Goal: Transaction & Acquisition: Purchase product/service

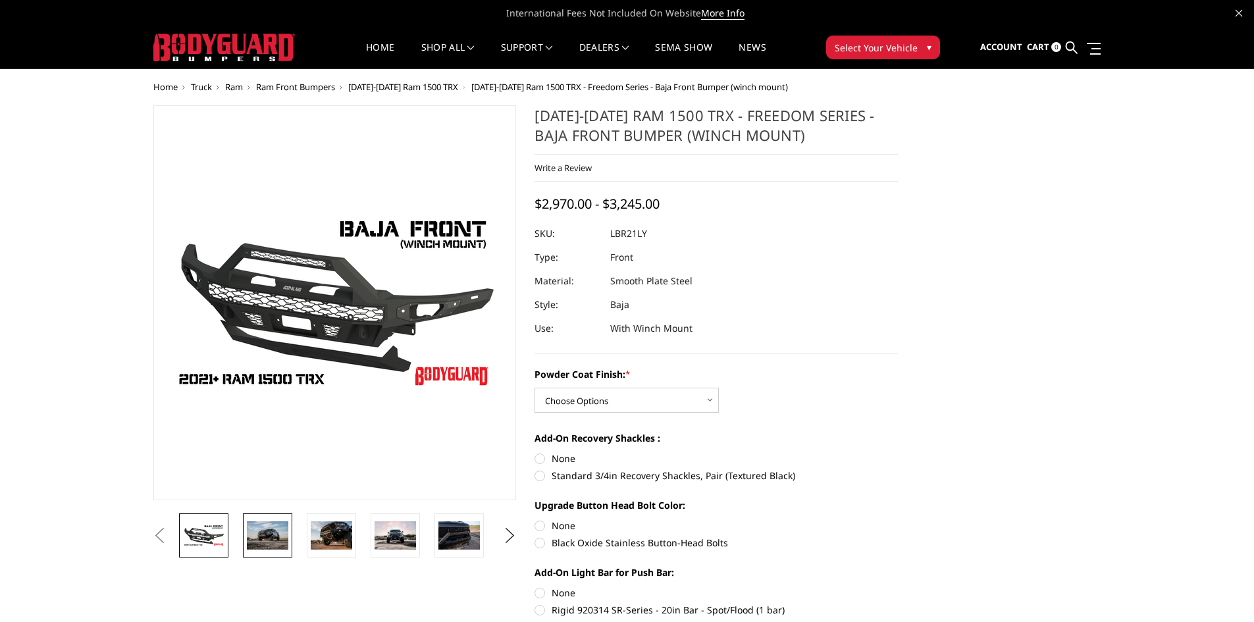
click at [279, 530] on img at bounding box center [267, 535] width 41 height 28
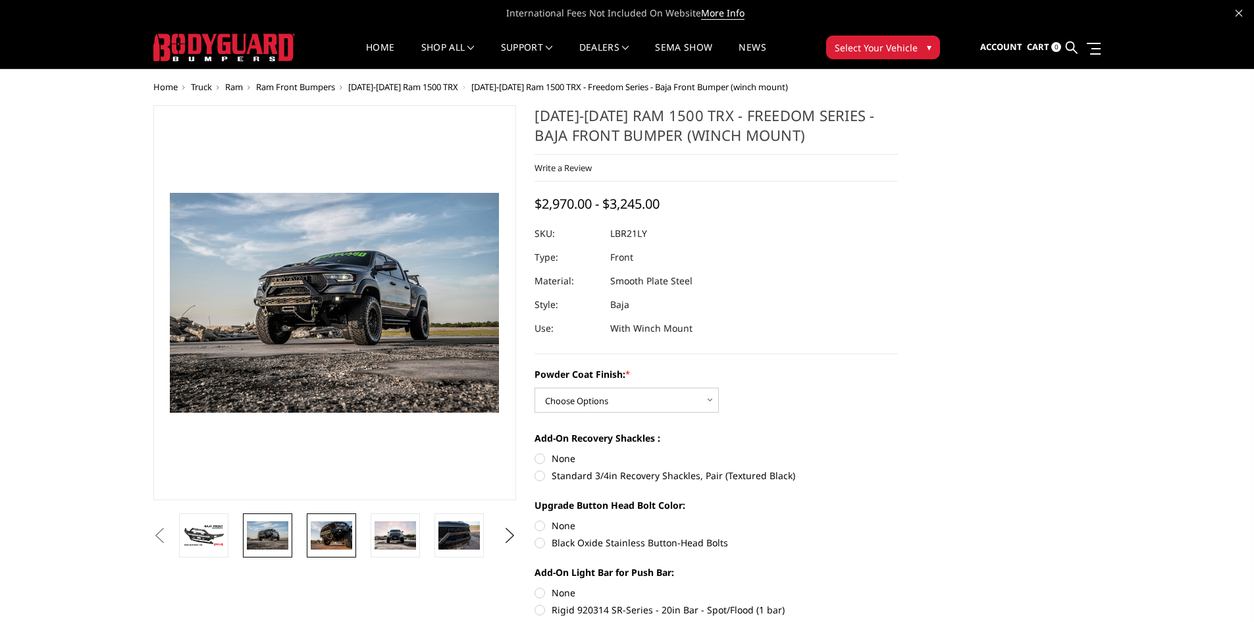
click at [344, 543] on img at bounding box center [331, 535] width 41 height 28
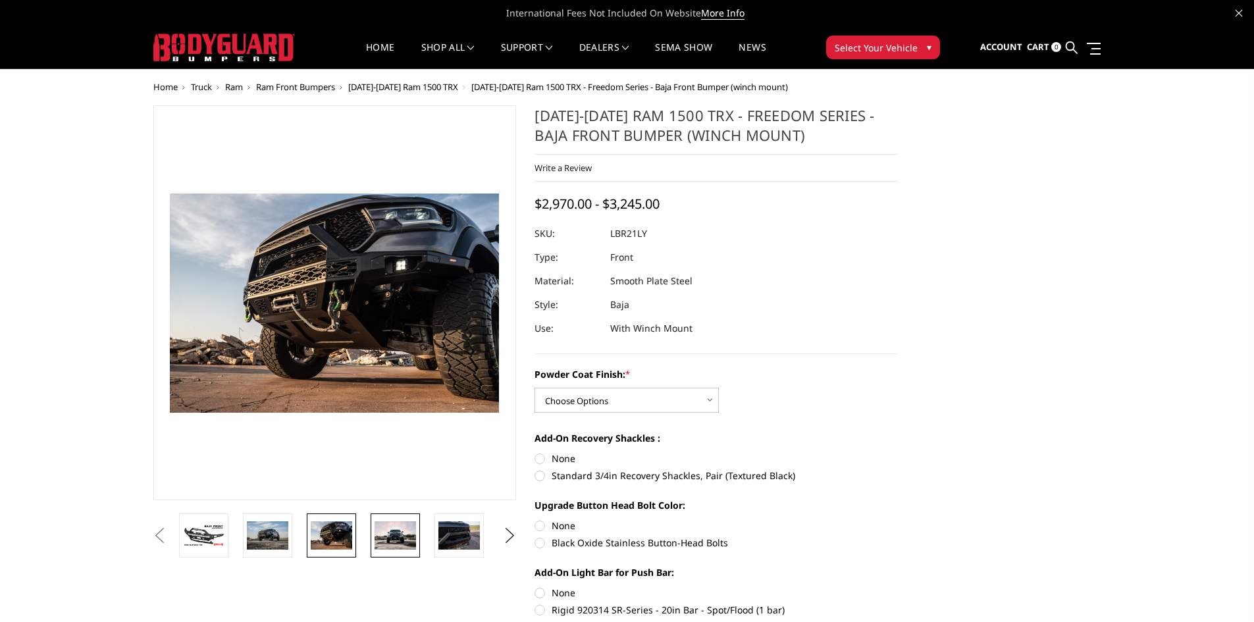
click at [393, 534] on img at bounding box center [394, 535] width 41 height 28
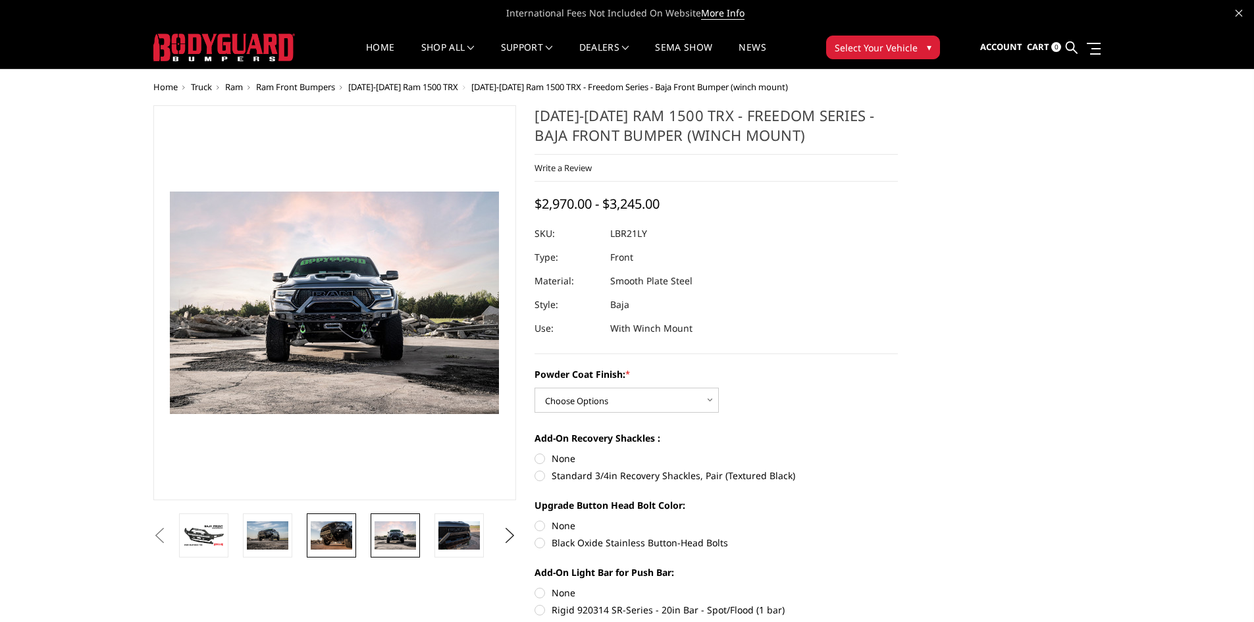
click at [346, 535] on img at bounding box center [331, 535] width 41 height 28
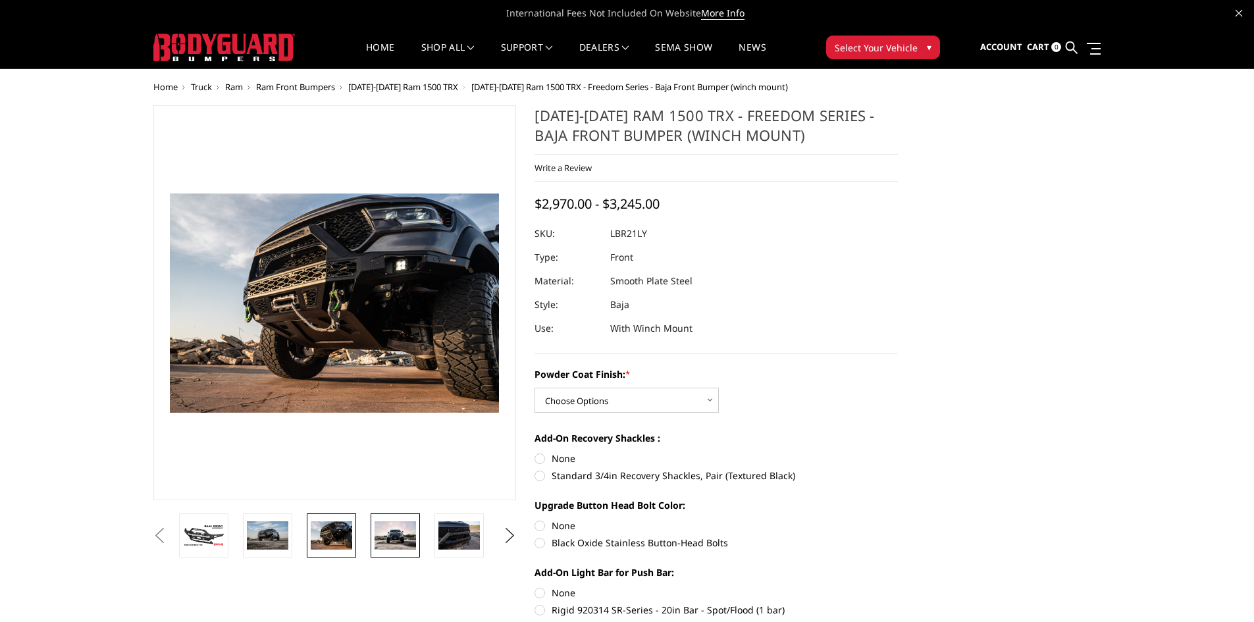
click at [401, 532] on img at bounding box center [394, 535] width 41 height 28
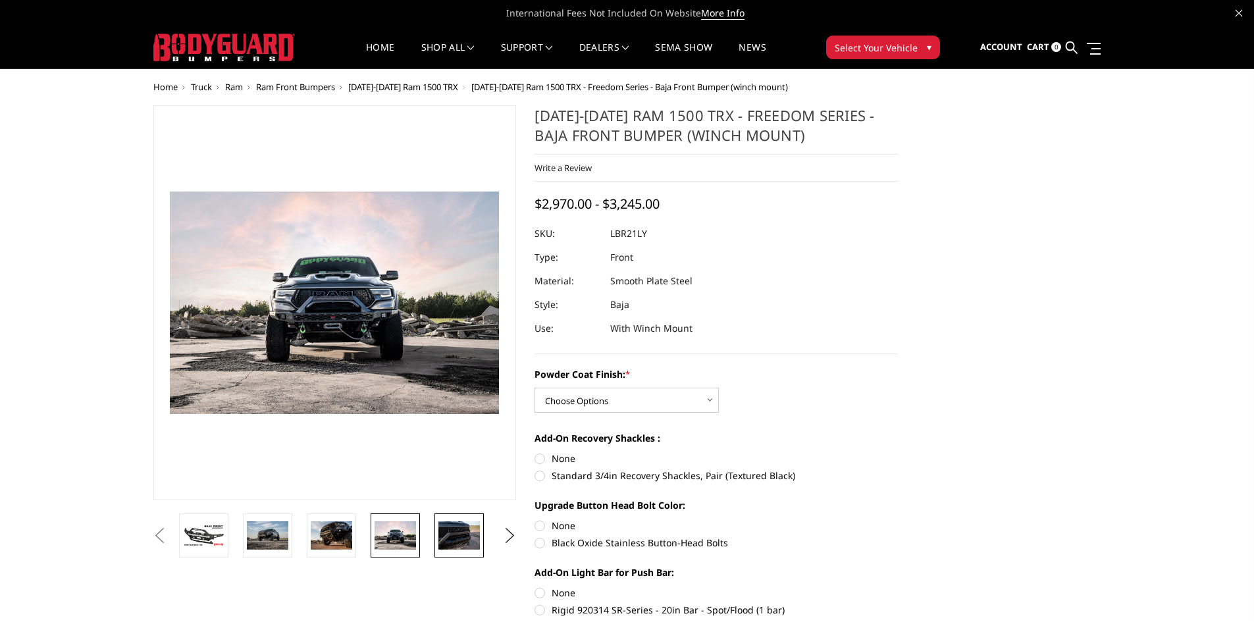
click at [453, 535] on img at bounding box center [458, 535] width 41 height 28
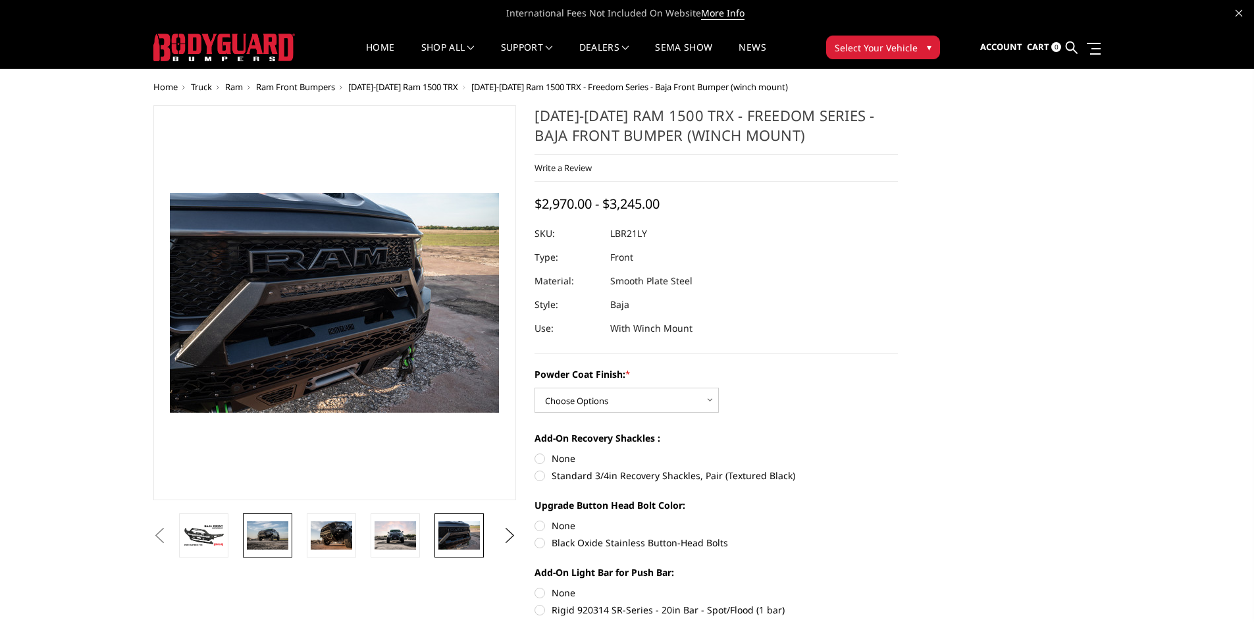
click at [265, 538] on img at bounding box center [267, 535] width 41 height 28
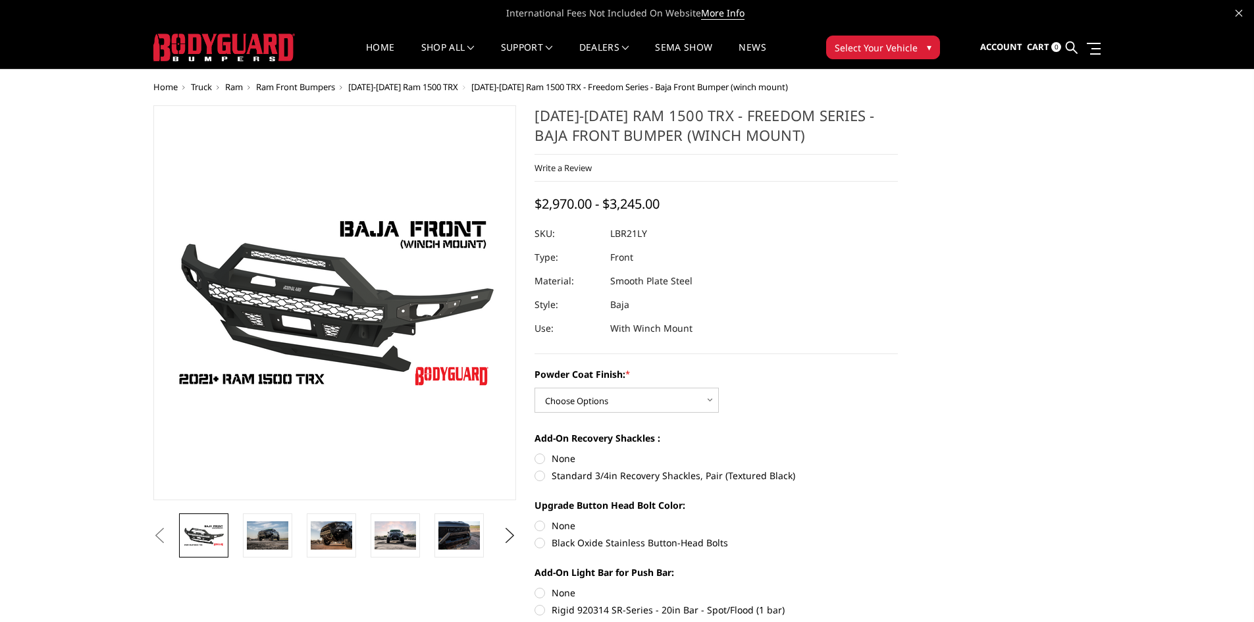
drag, startPoint x: 781, startPoint y: 134, endPoint x: 550, endPoint y: 103, distance: 233.7
drag, startPoint x: 535, startPoint y: 114, endPoint x: 785, endPoint y: 140, distance: 251.5
click at [785, 140] on h1 "[DATE]-[DATE] Ram 1500 TRX - Freedom Series - Baja Front Bumper (winch mount)" at bounding box center [715, 129] width 363 height 49
click at [604, 136] on h1 "[DATE]-[DATE] Ram 1500 TRX - Freedom Series - Baja Front Bumper (winch mount)" at bounding box center [715, 129] width 363 height 49
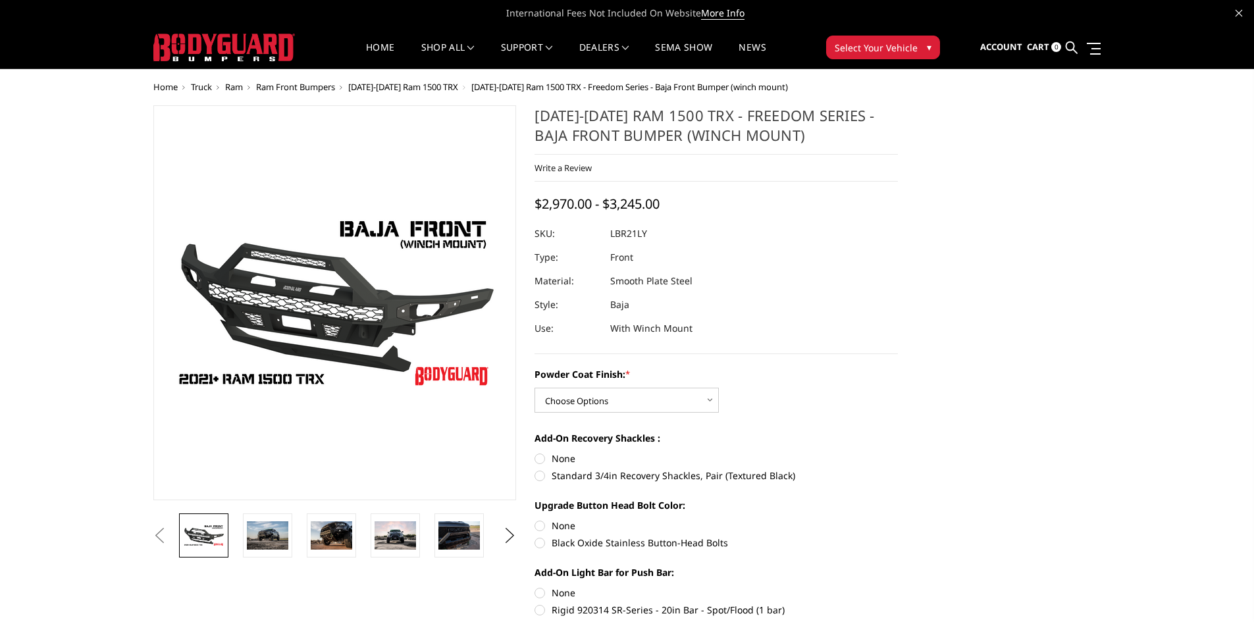
click at [604, 136] on h1 "[DATE]-[DATE] Ram 1500 TRX - Freedom Series - Baja Front Bumper (winch mount)" at bounding box center [715, 129] width 363 height 49
click at [265, 538] on img at bounding box center [267, 535] width 41 height 28
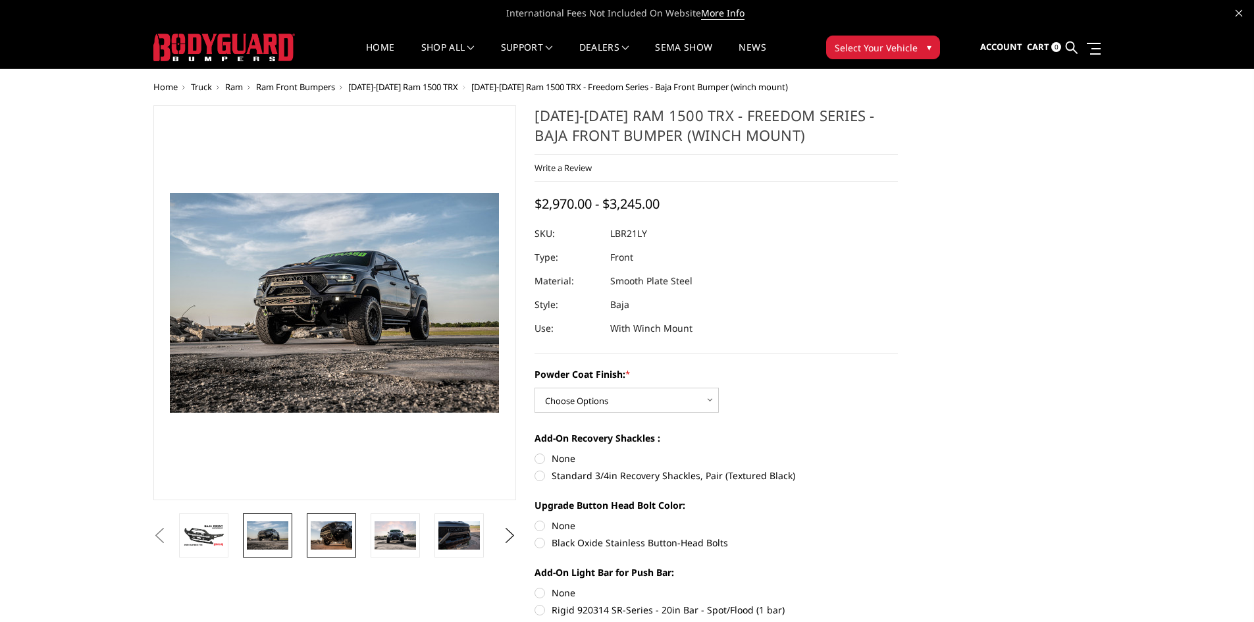
click at [321, 536] on img at bounding box center [331, 535] width 41 height 28
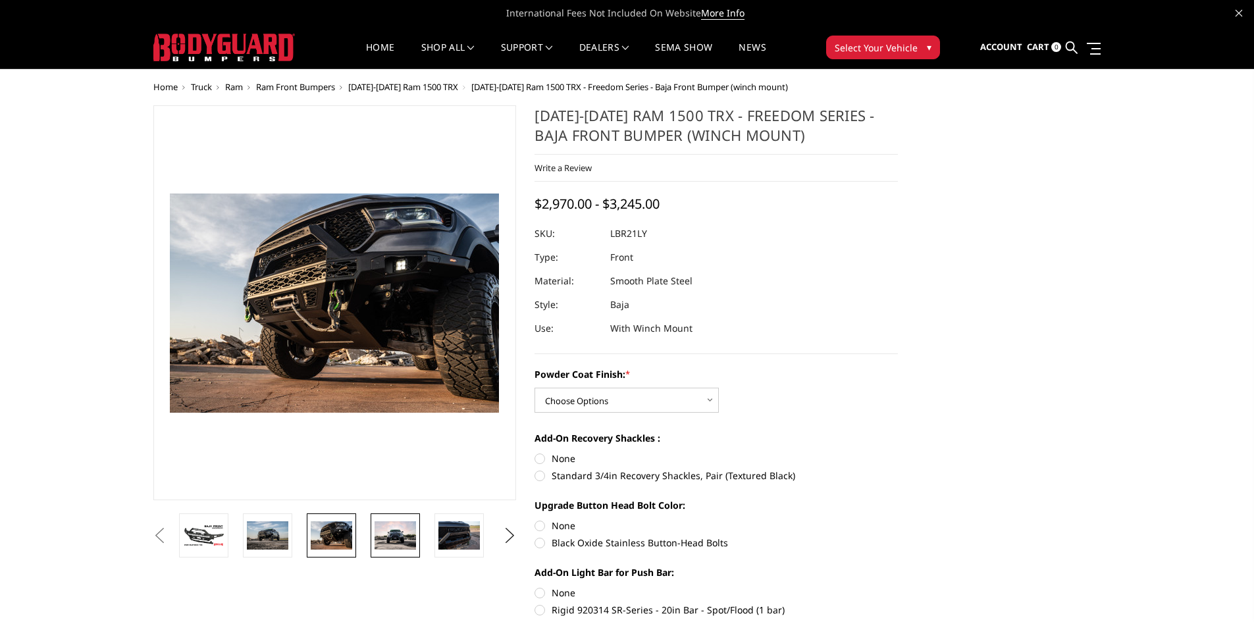
click at [392, 528] on img at bounding box center [394, 535] width 41 height 28
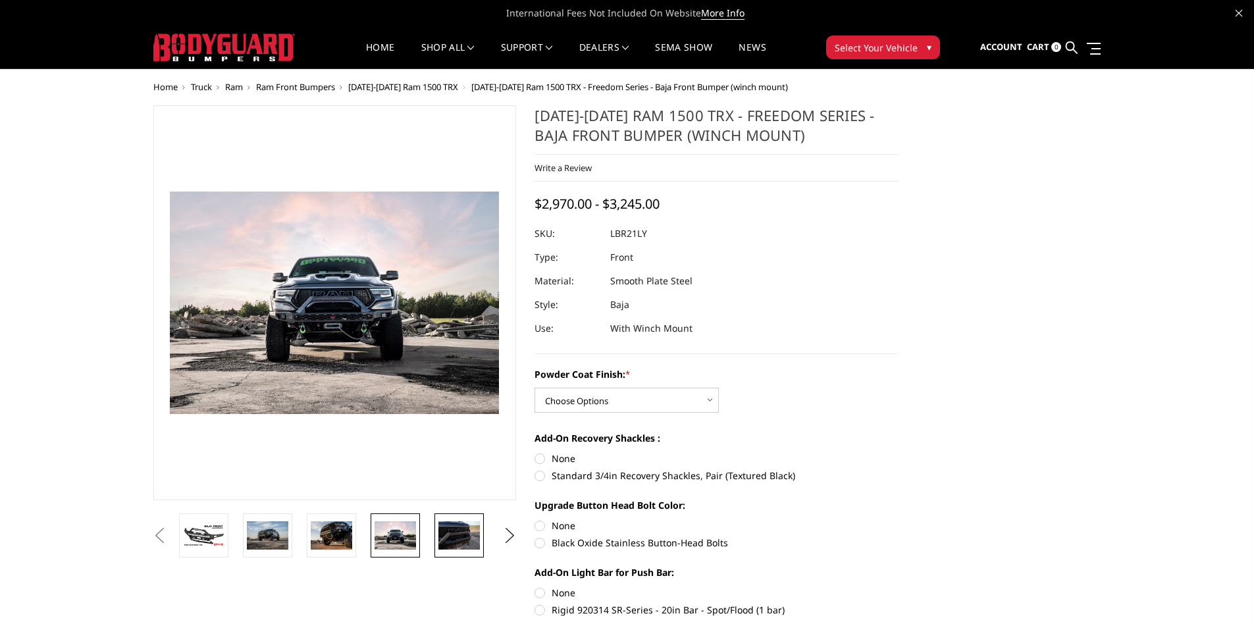
click at [446, 541] on img at bounding box center [458, 535] width 41 height 28
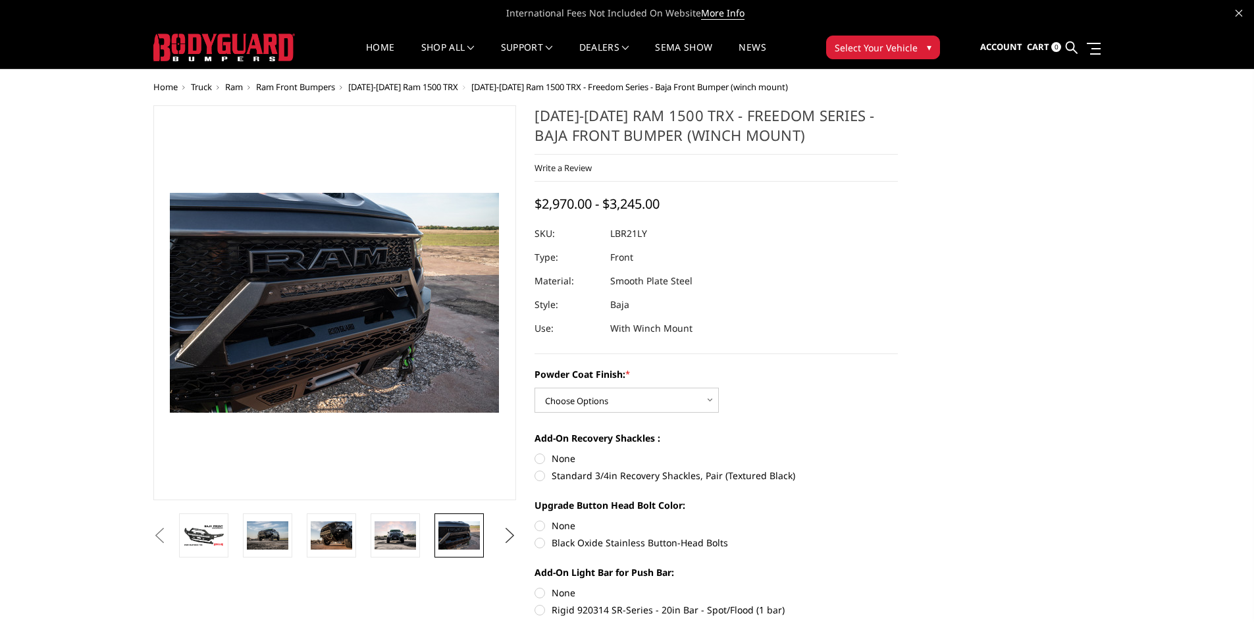
click at [509, 535] on button "Next" at bounding box center [510, 536] width 20 height 20
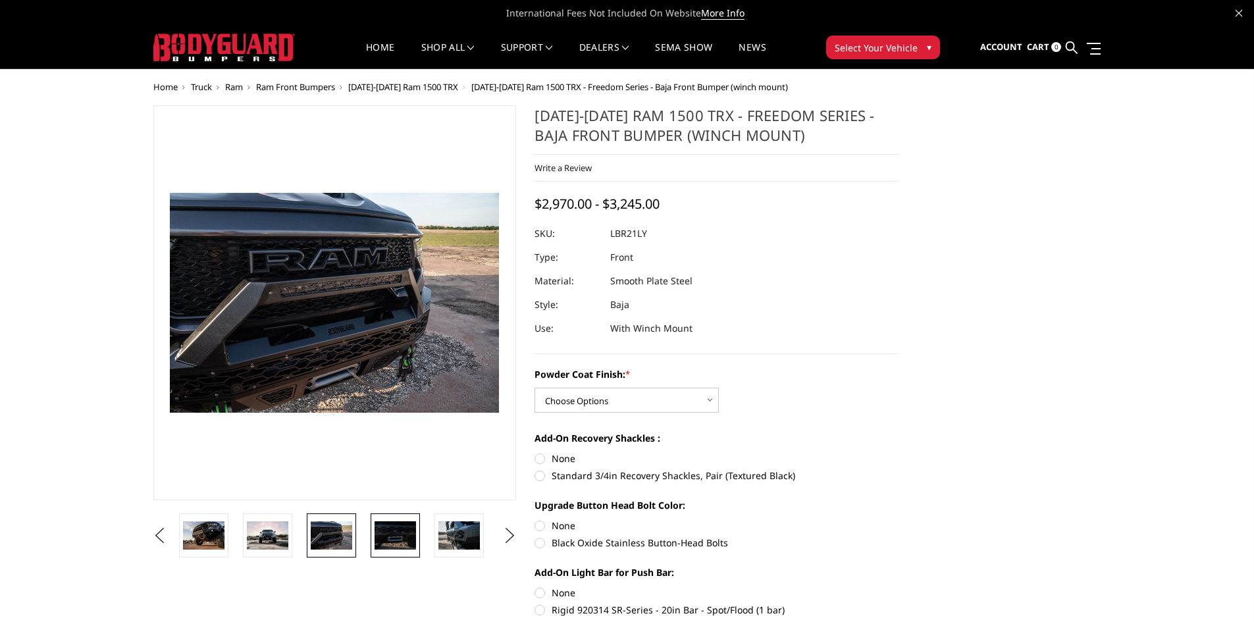
click at [394, 528] on img at bounding box center [394, 535] width 41 height 28
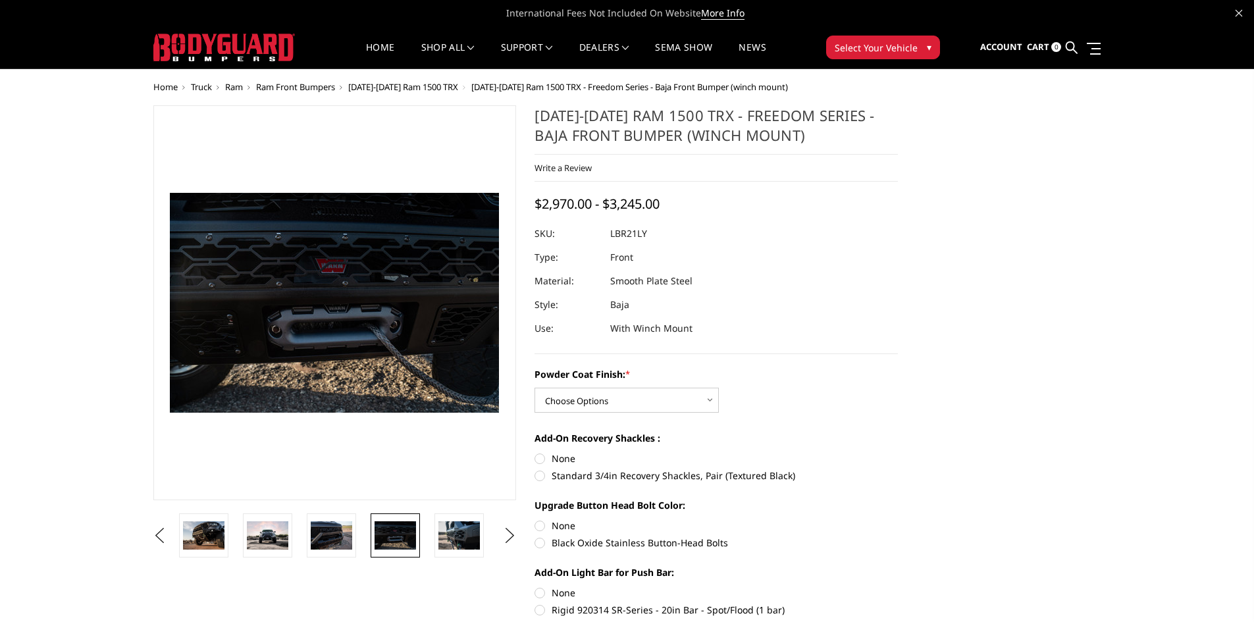
click at [405, 532] on img at bounding box center [394, 535] width 41 height 28
click at [503, 542] on button "Next" at bounding box center [510, 536] width 20 height 20
click at [398, 528] on img at bounding box center [394, 535] width 41 height 28
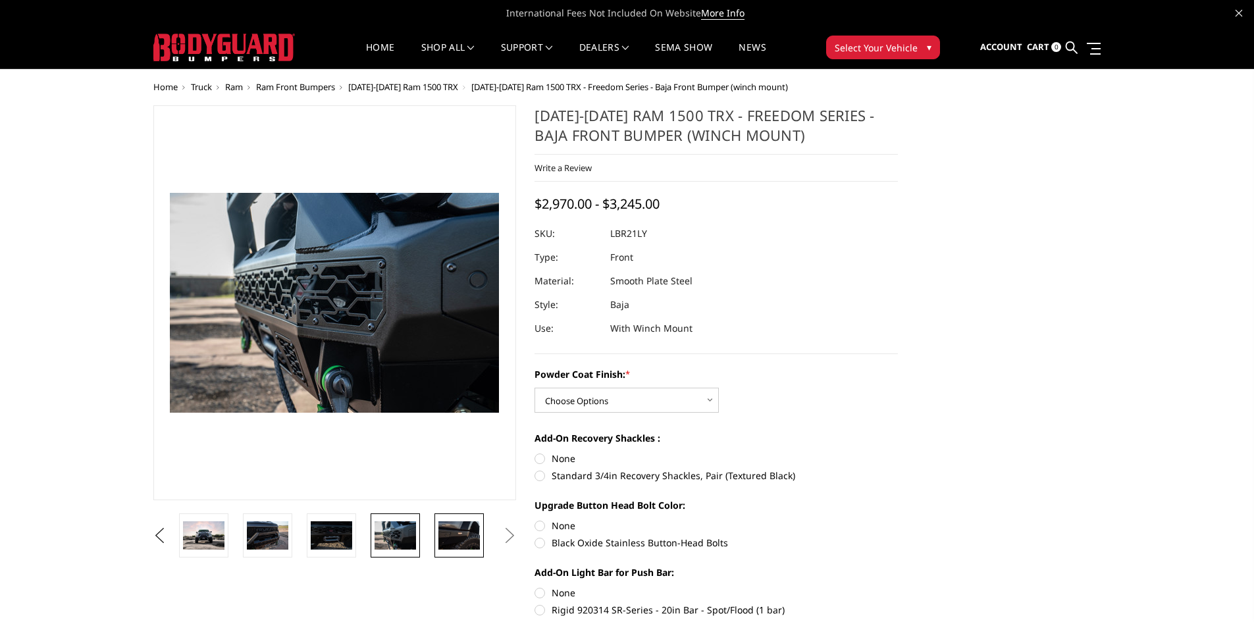
click at [457, 537] on img at bounding box center [458, 535] width 41 height 28
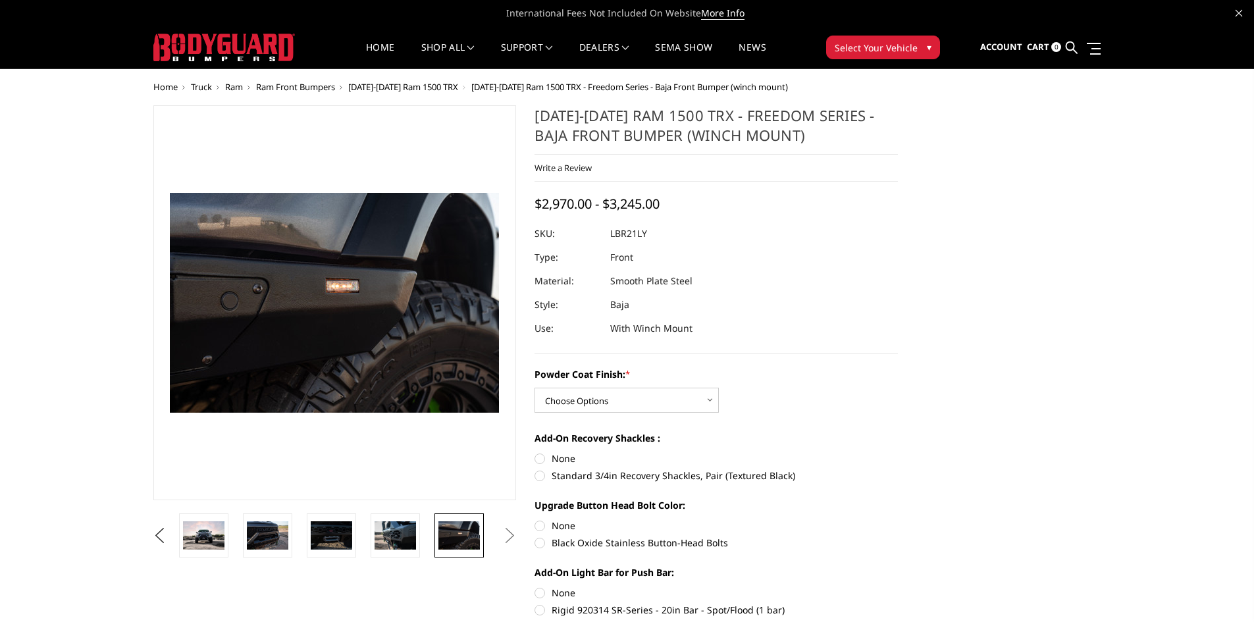
click at [512, 535] on button "Next" at bounding box center [510, 536] width 20 height 20
click at [389, 540] on img at bounding box center [394, 535] width 41 height 28
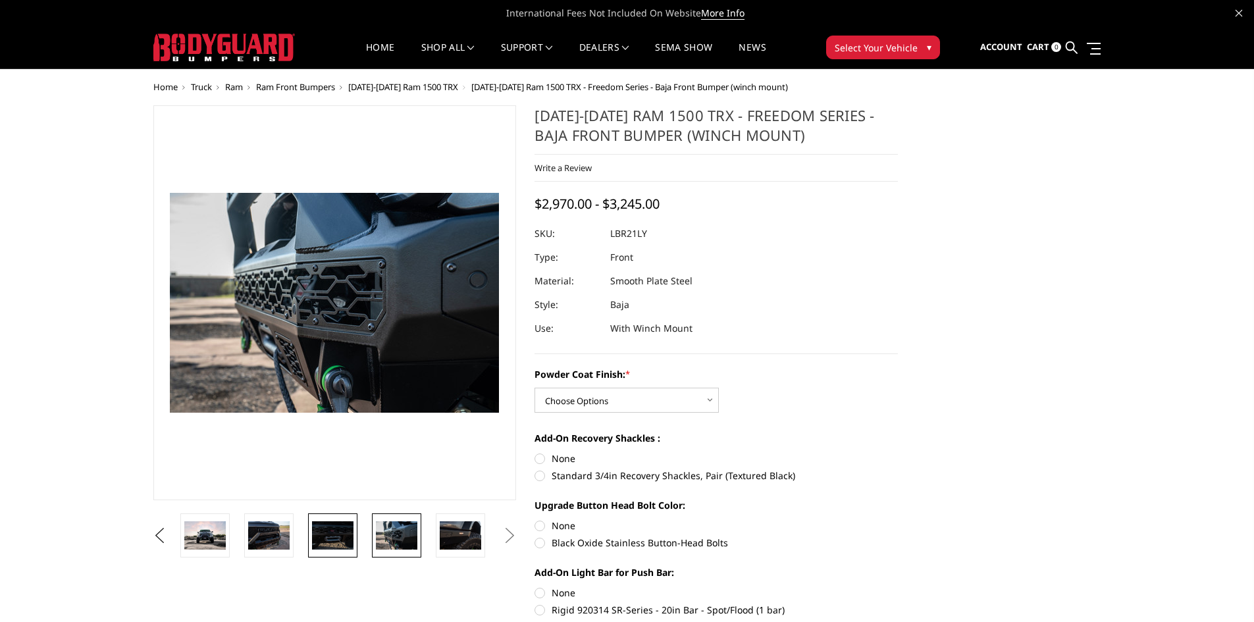
click at [317, 530] on img at bounding box center [332, 535] width 41 height 28
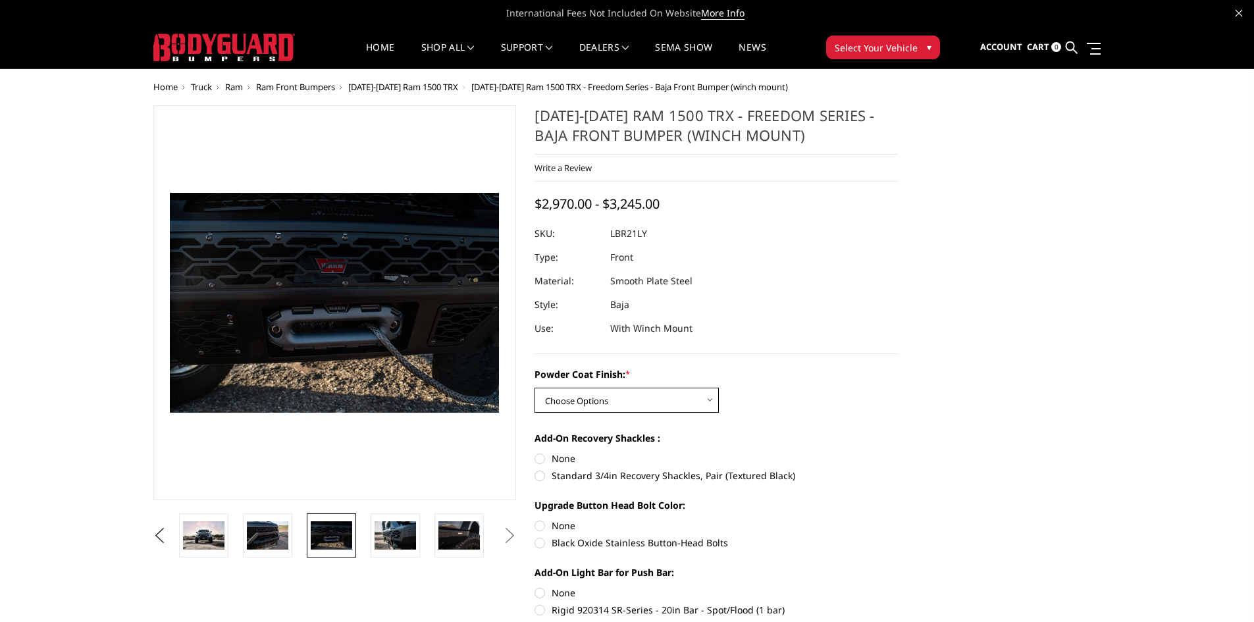
click at [671, 402] on select "Choose Options Bare Metal Textured Black Powder Coat" at bounding box center [626, 400] width 184 height 25
select select "3139"
click at [534, 388] on select "Choose Options Bare Metal Textured Black Powder Coat" at bounding box center [626, 400] width 184 height 25
click at [170, 528] on button "Previous" at bounding box center [160, 536] width 20 height 20
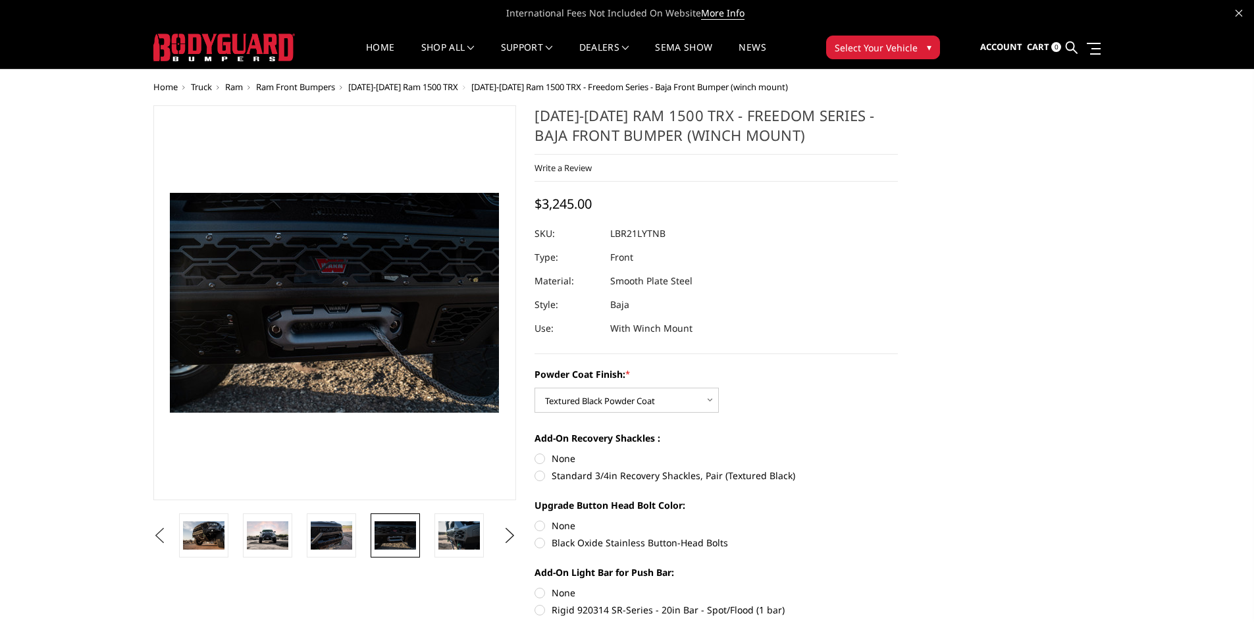
click at [170, 532] on button "Previous" at bounding box center [160, 536] width 20 height 20
click at [170, 535] on button "Previous" at bounding box center [160, 536] width 20 height 20
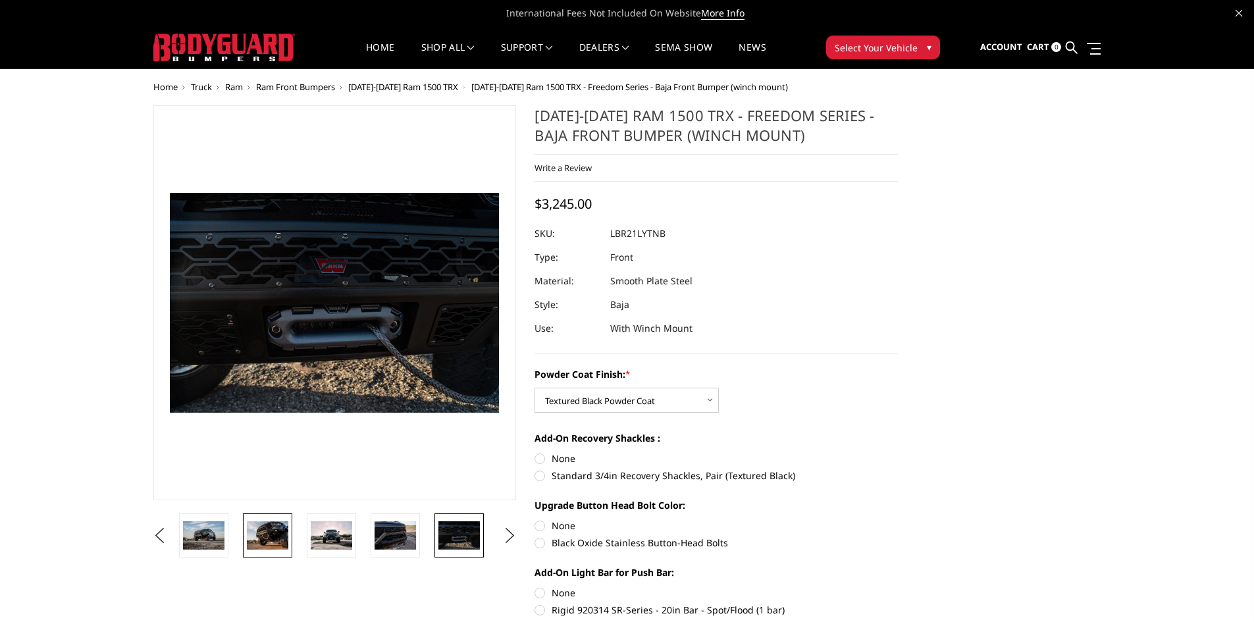
click at [260, 544] on img at bounding box center [267, 535] width 41 height 28
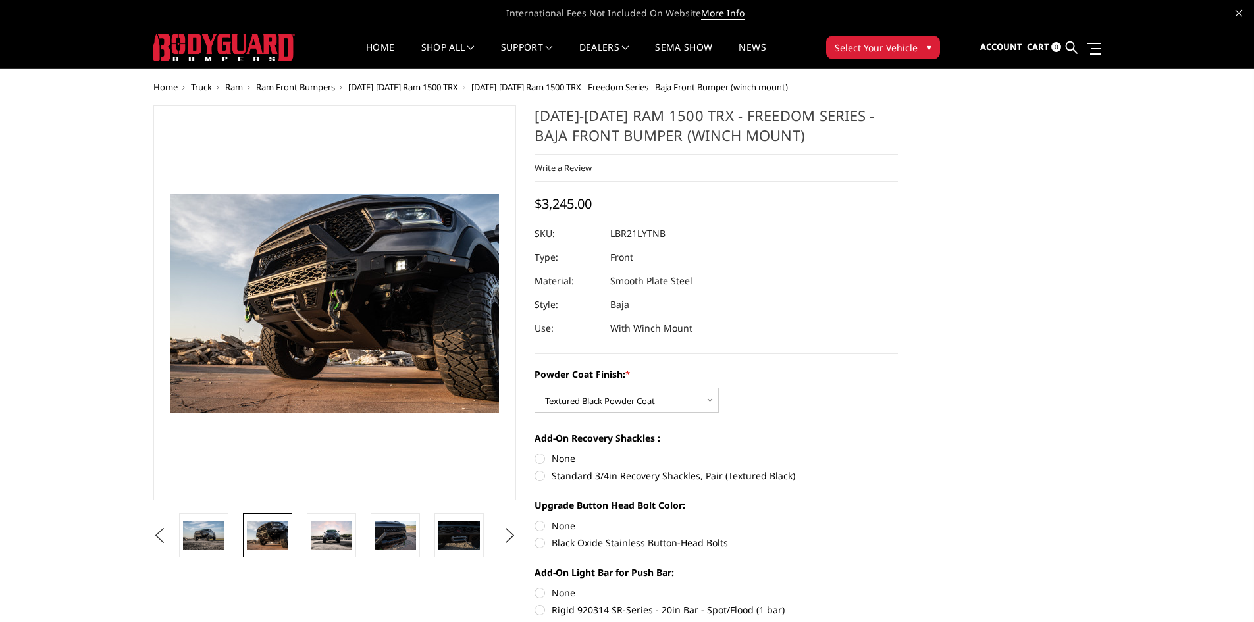
click at [170, 538] on button "Previous" at bounding box center [160, 536] width 20 height 20
click at [261, 542] on img at bounding box center [267, 535] width 41 height 28
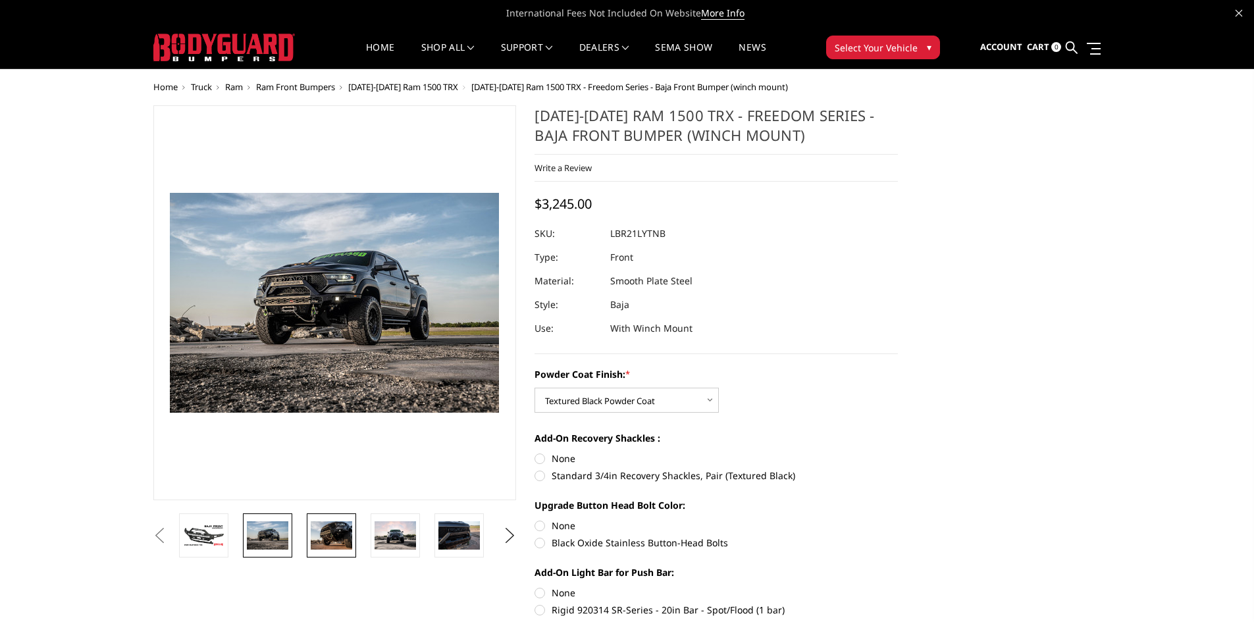
click at [331, 539] on img at bounding box center [331, 535] width 41 height 28
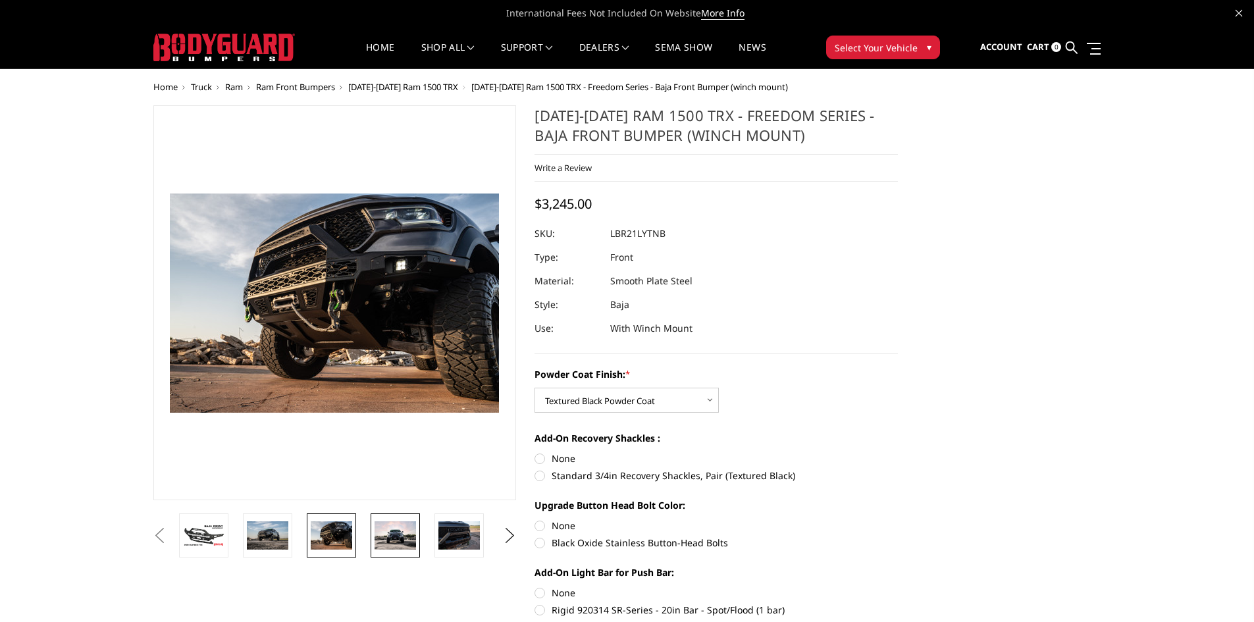
click at [391, 532] on img at bounding box center [394, 535] width 41 height 28
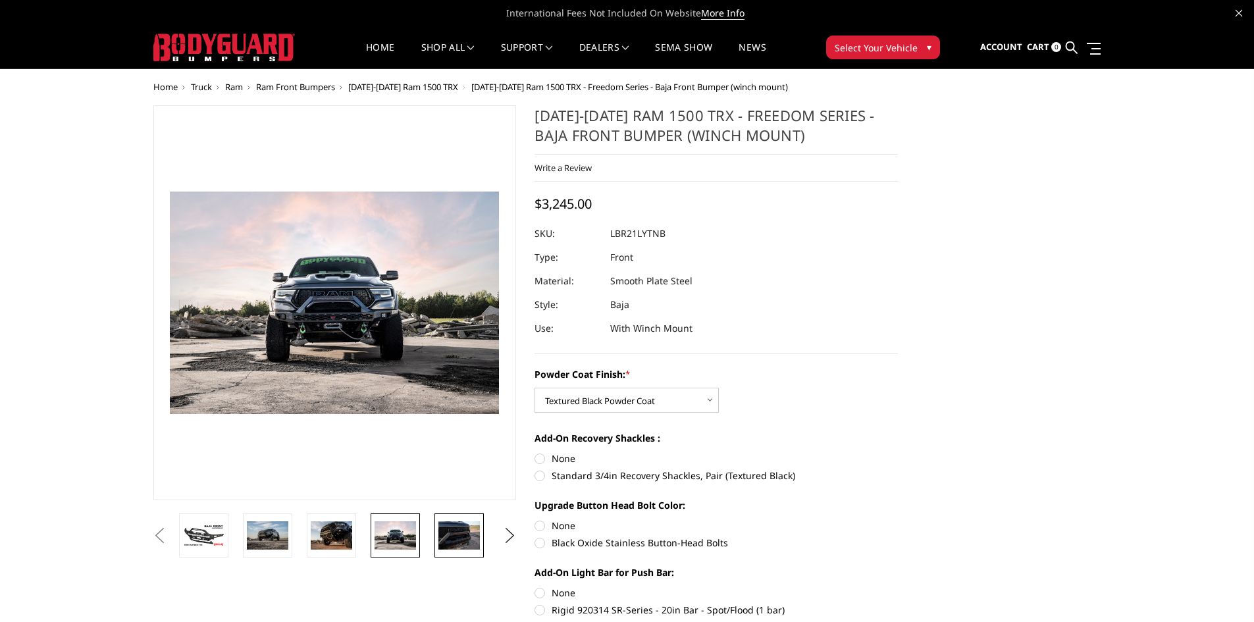
click at [450, 532] on img at bounding box center [458, 535] width 41 height 28
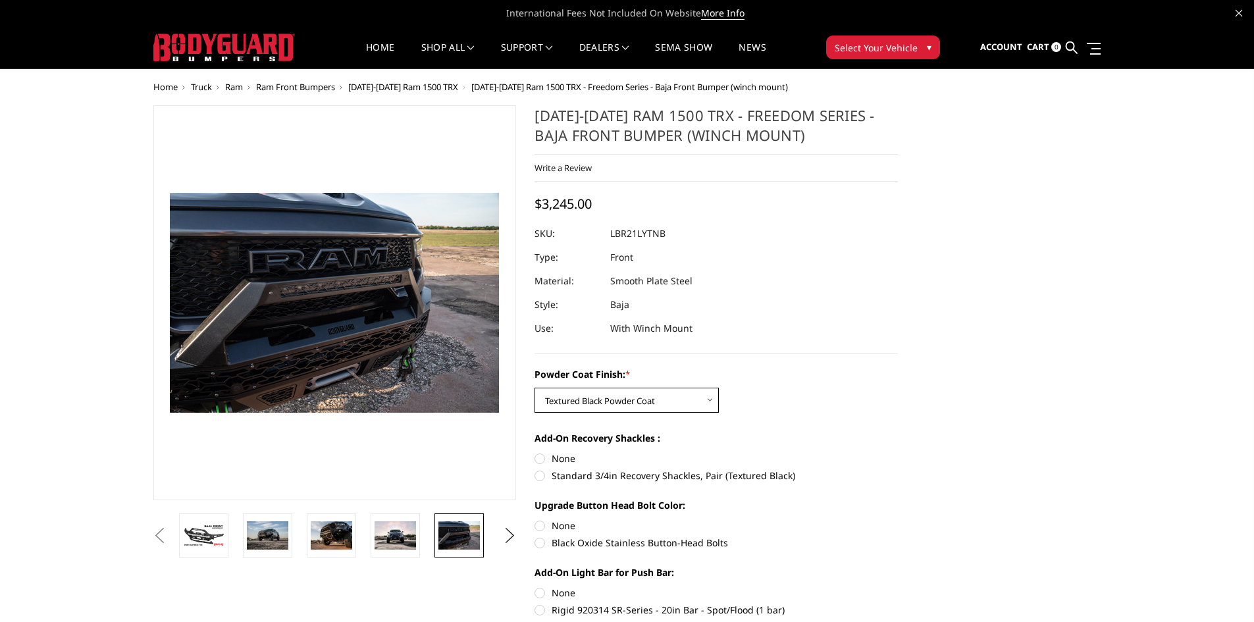
click at [636, 404] on select "Choose Options Bare Metal Textured Black Powder Coat" at bounding box center [626, 400] width 184 height 25
click at [540, 477] on label "Standard 3/4in Recovery Shackles, Pair (Textured Black)" at bounding box center [715, 476] width 363 height 14
click at [898, 452] on input "Standard 3/4in Recovery Shackles, Pair (Textured Black)" at bounding box center [898, 451] width 1 height 1
radio input "true"
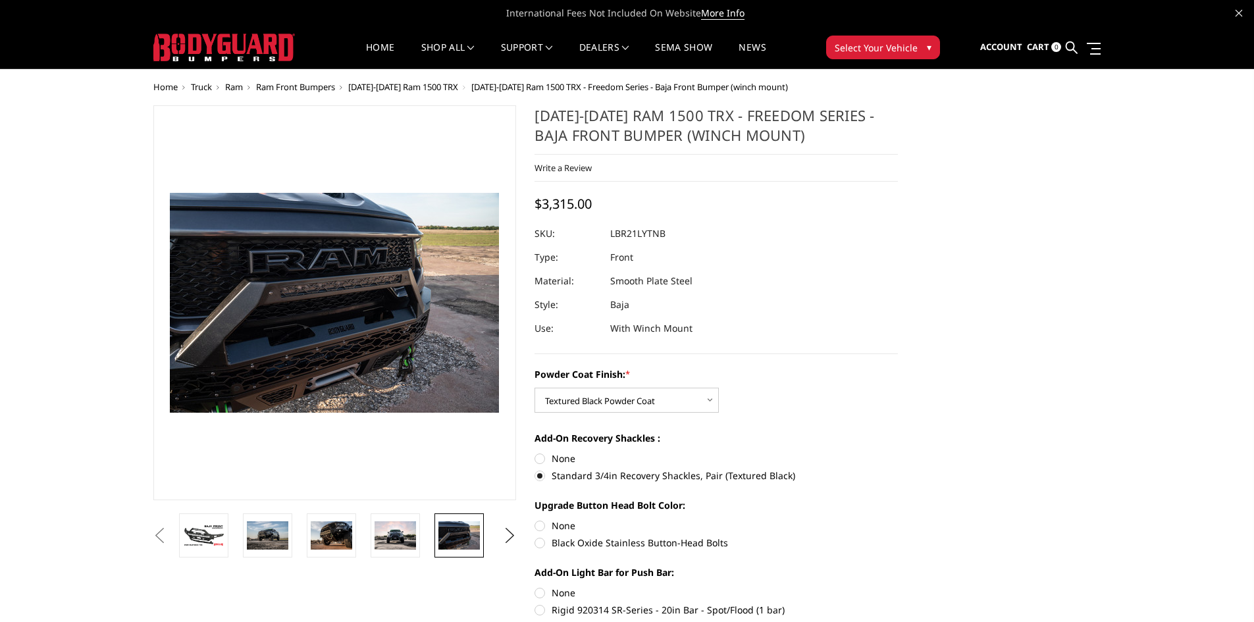
scroll to position [66, 0]
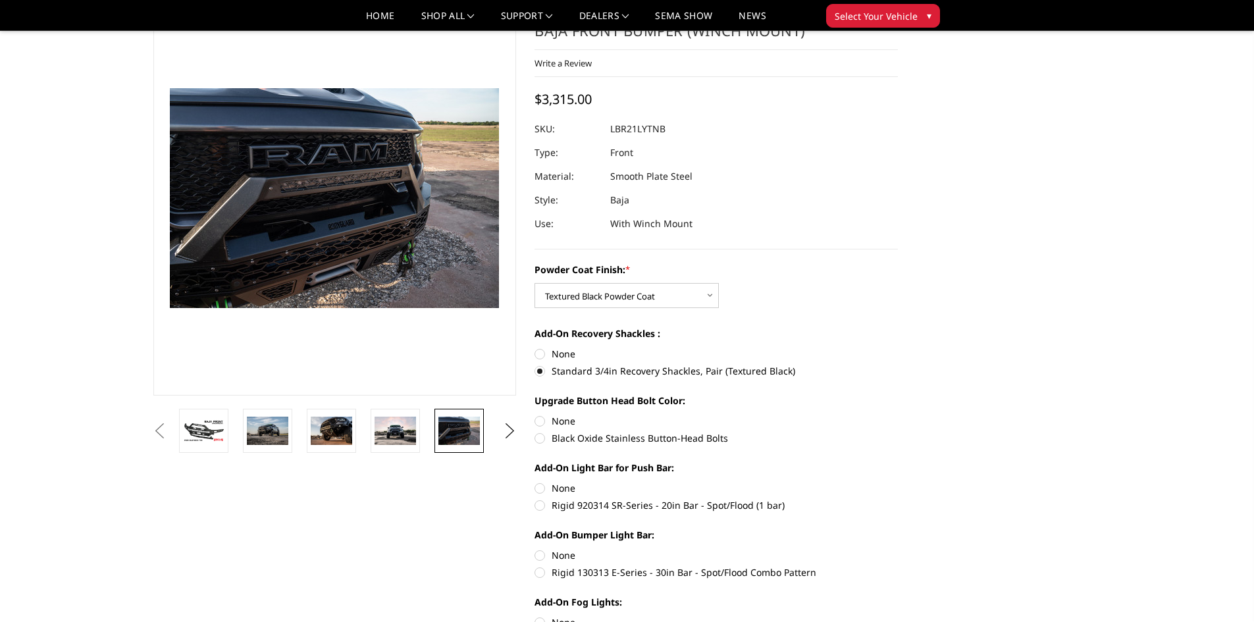
click at [538, 440] on label "Black Oxide Stainless Button-Head Bolts" at bounding box center [715, 438] width 363 height 14
click at [898, 415] on input "Black Oxide Stainless Button-Head Bolts" at bounding box center [898, 414] width 1 height 1
radio input "true"
click at [538, 502] on label "Rigid 920314 SR-Series - 20in Bar - Spot/Flood (1 bar)" at bounding box center [715, 505] width 363 height 14
click at [898, 482] on input "Rigid 920314 SR-Series - 20in Bar - Spot/Flood (1 bar)" at bounding box center [898, 481] width 1 height 1
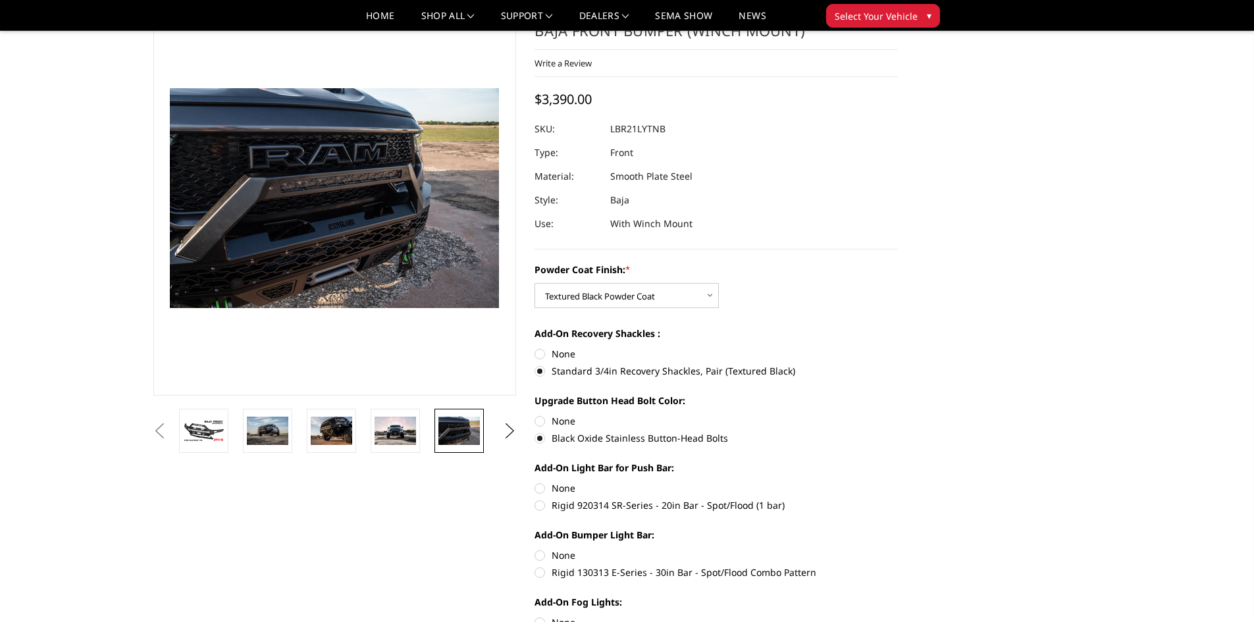
radio input "true"
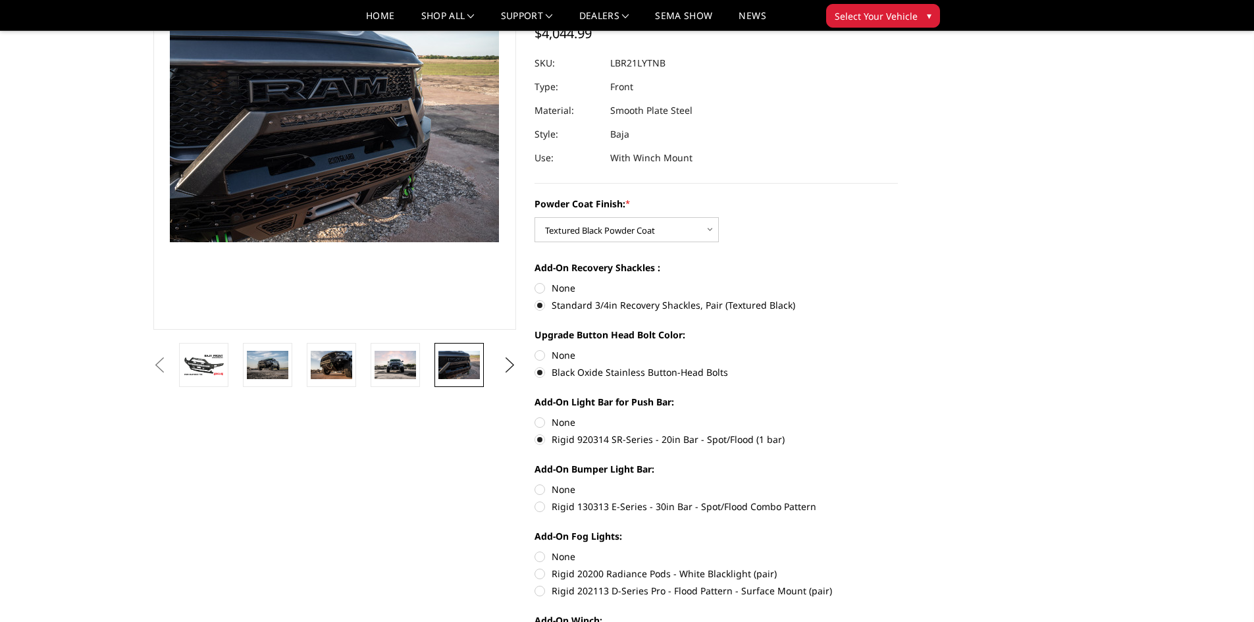
click at [542, 507] on label "Rigid 130313 E-Series - 30in Bar - Spot/Flood Combo Pattern" at bounding box center [715, 507] width 363 height 14
click at [898, 483] on input "Rigid 130313 E-Series - 30in Bar - Spot/Flood Combo Pattern" at bounding box center [898, 482] width 1 height 1
radio input "true"
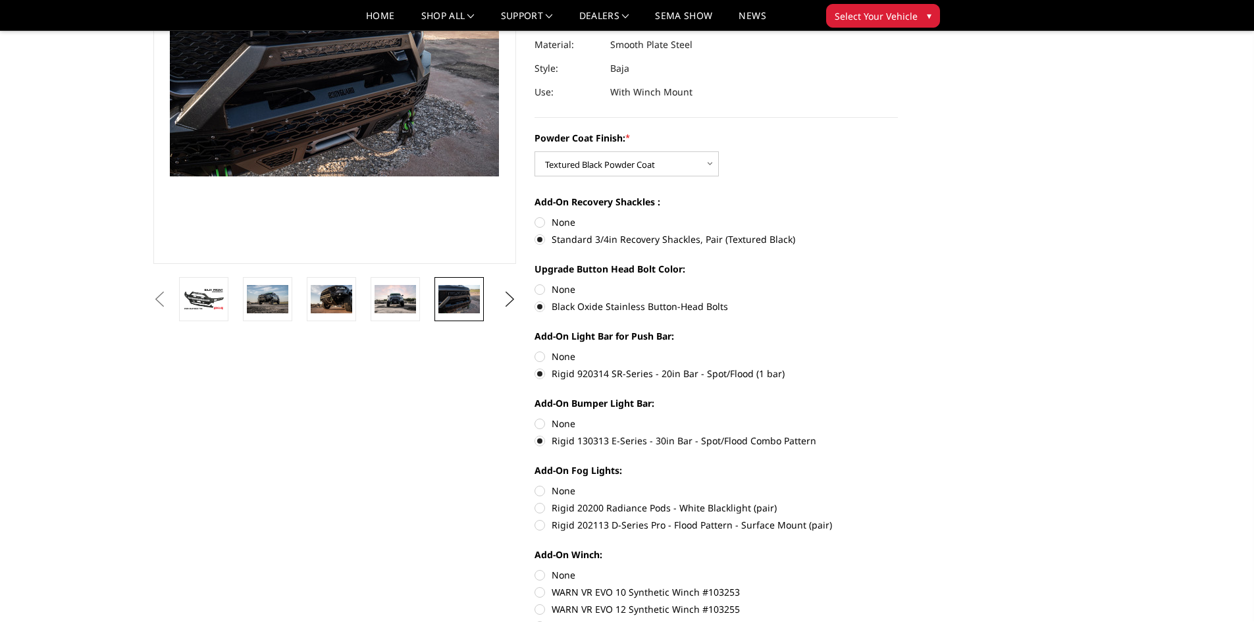
click at [540, 528] on label "Rigid 202113 D-Series Pro - Flood Pattern - Surface Mount (pair)" at bounding box center [715, 525] width 363 height 14
click at [898, 502] on input "Rigid 202113 D-Series Pro - Flood Pattern - Surface Mount (pair)" at bounding box center [898, 501] width 1 height 1
radio input "true"
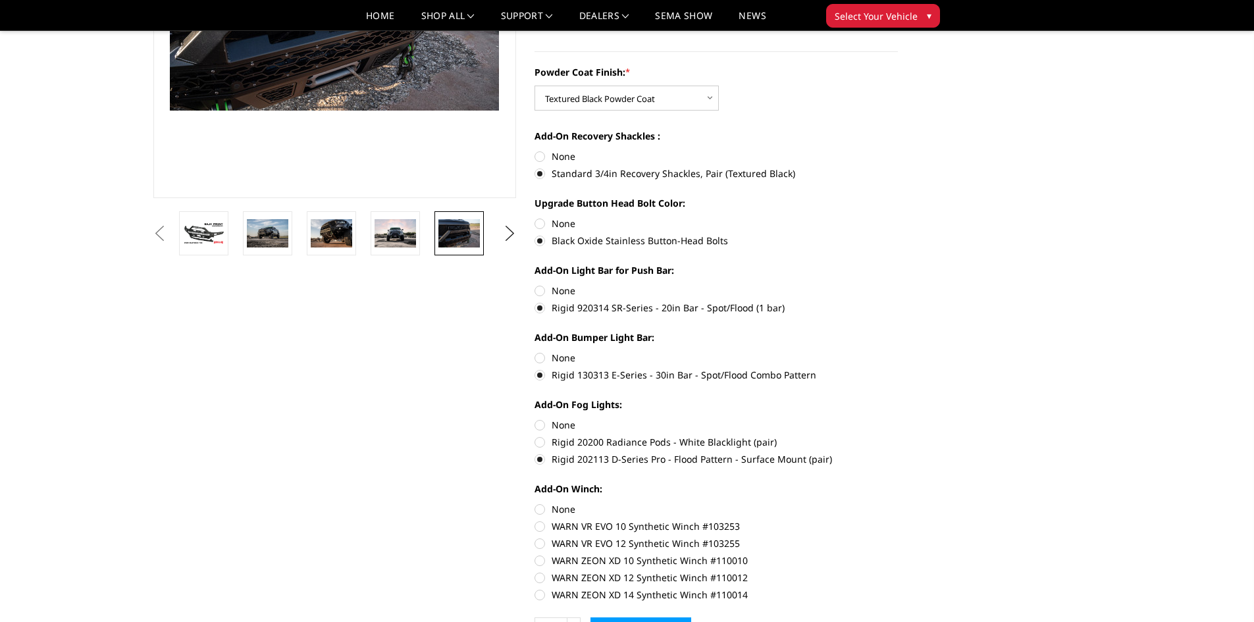
scroll to position [329, 0]
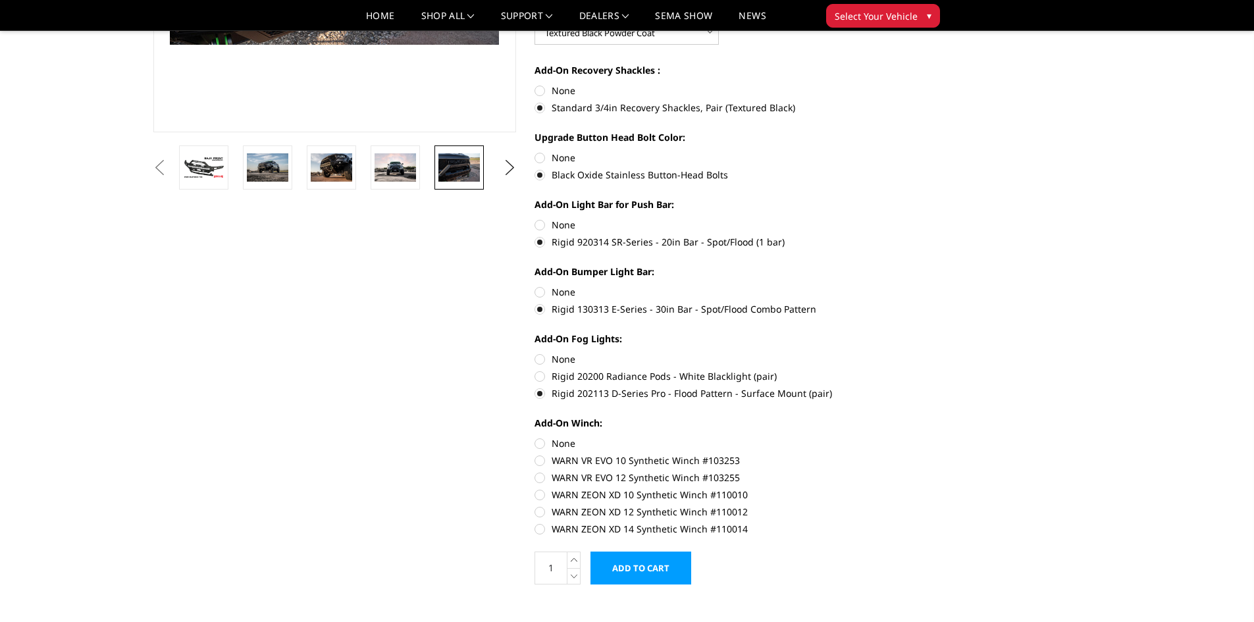
click at [541, 530] on label "WARN ZEON XD 14 Synthetic Winch #110014" at bounding box center [715, 529] width 363 height 14
click at [898, 505] on input "WARN ZEON XD 14 Synthetic Winch #110014" at bounding box center [898, 505] width 1 height 1
radio input "true"
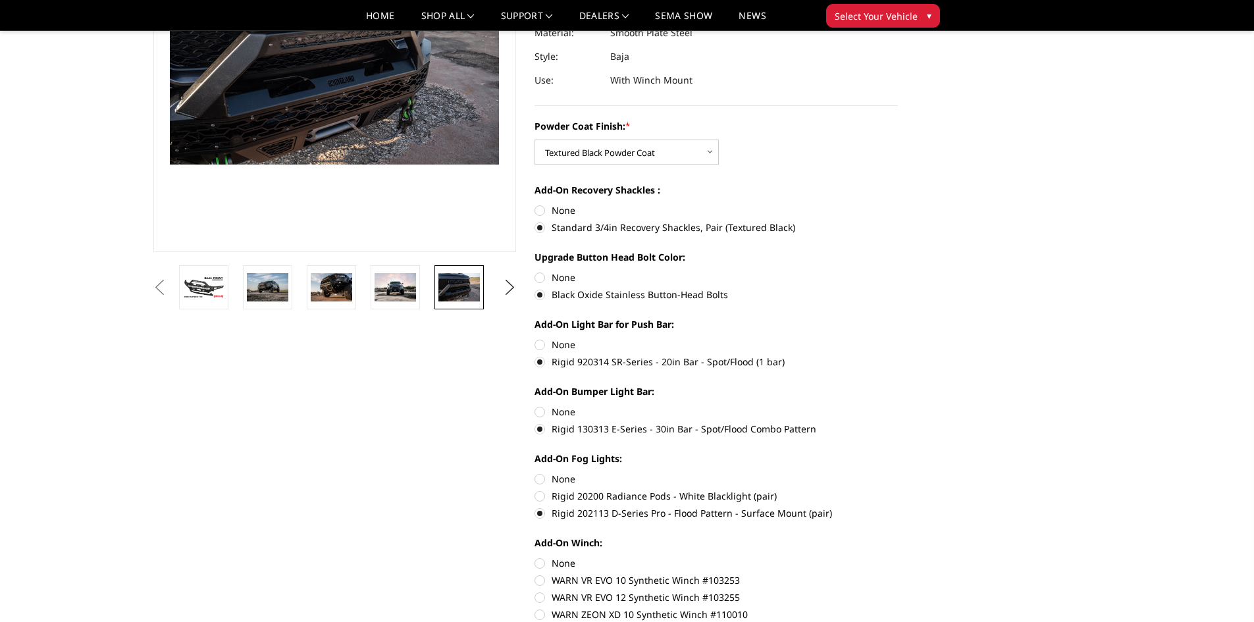
scroll to position [0, 0]
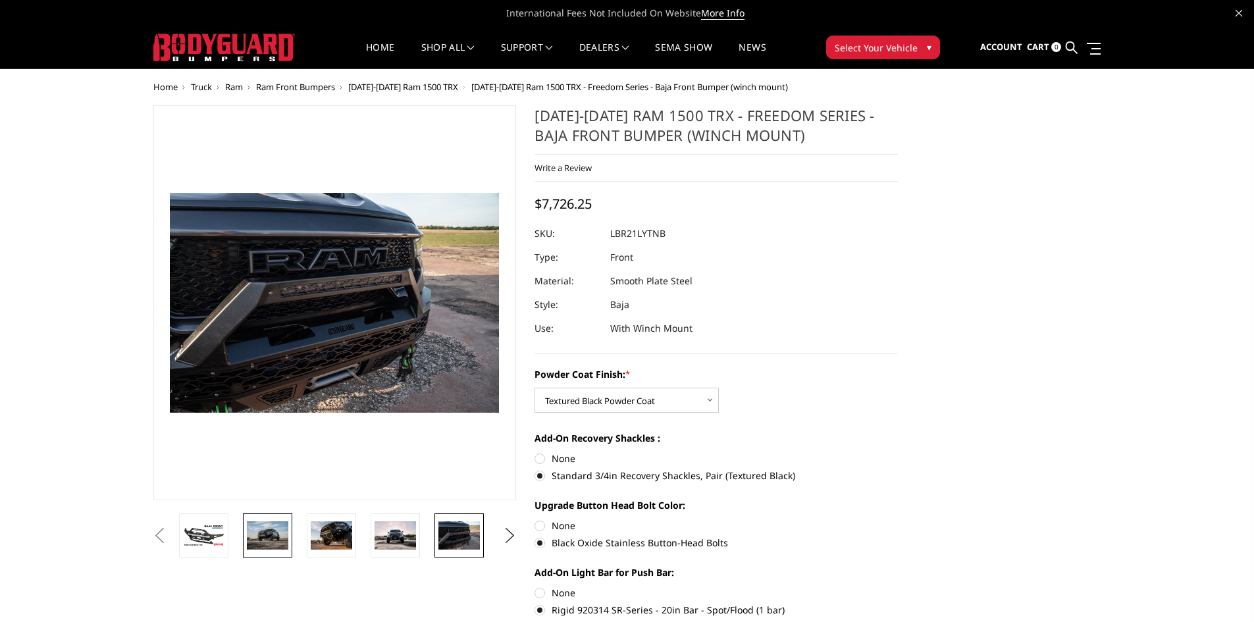
click at [265, 544] on img at bounding box center [267, 535] width 41 height 28
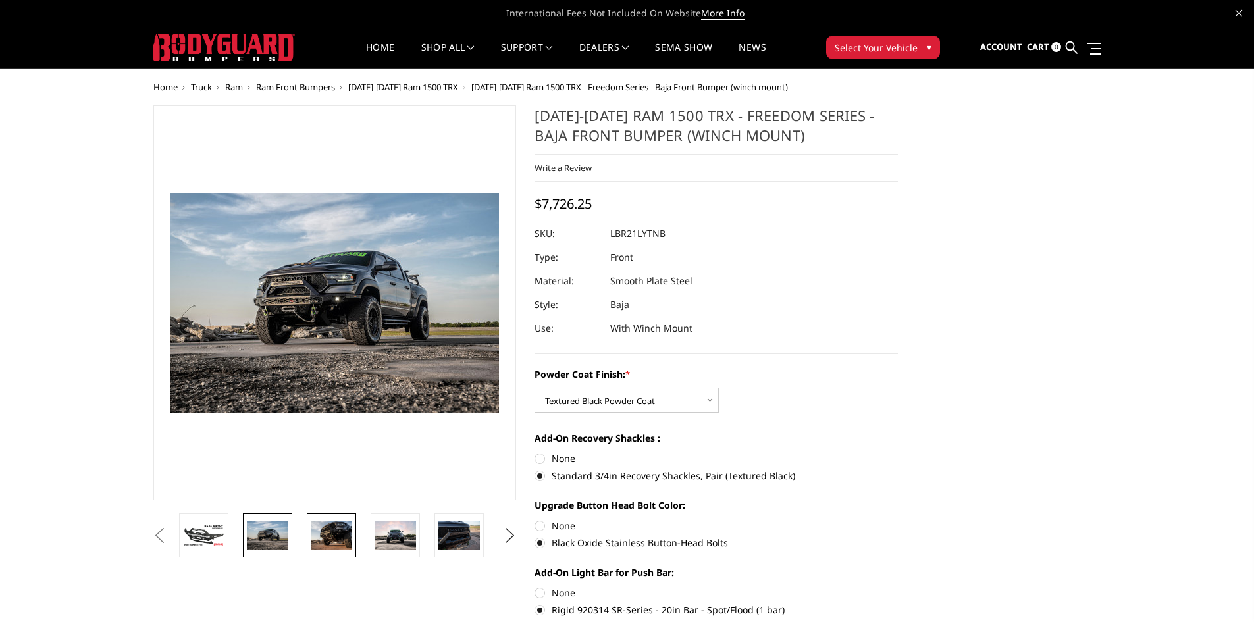
click at [323, 536] on img at bounding box center [331, 535] width 41 height 28
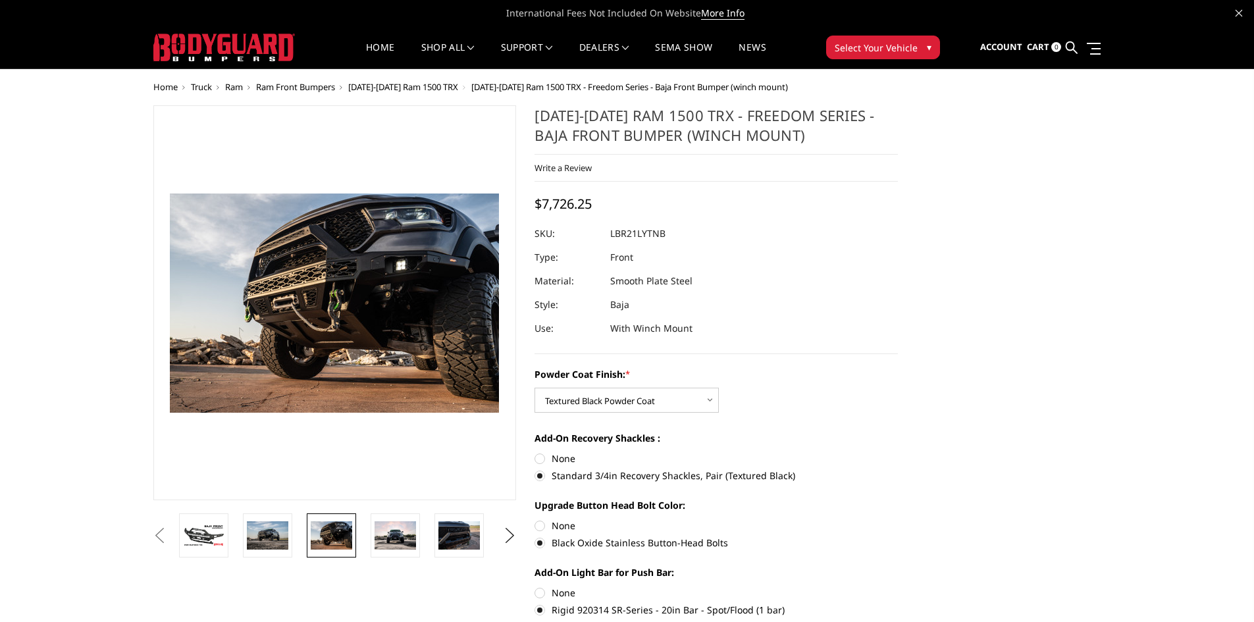
click at [423, 531] on li at bounding box center [400, 535] width 64 height 44
drag, startPoint x: 374, startPoint y: 528, endPoint x: 389, endPoint y: 530, distance: 14.6
click at [377, 529] on img at bounding box center [395, 535] width 41 height 28
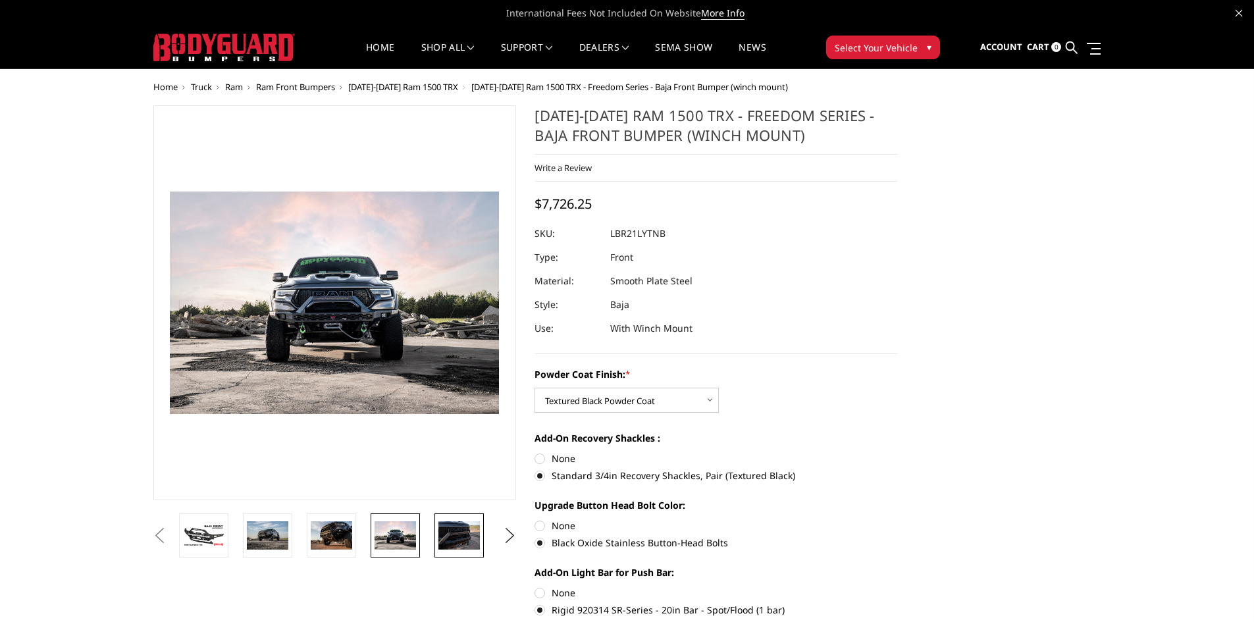
click at [446, 537] on img at bounding box center [458, 535] width 41 height 28
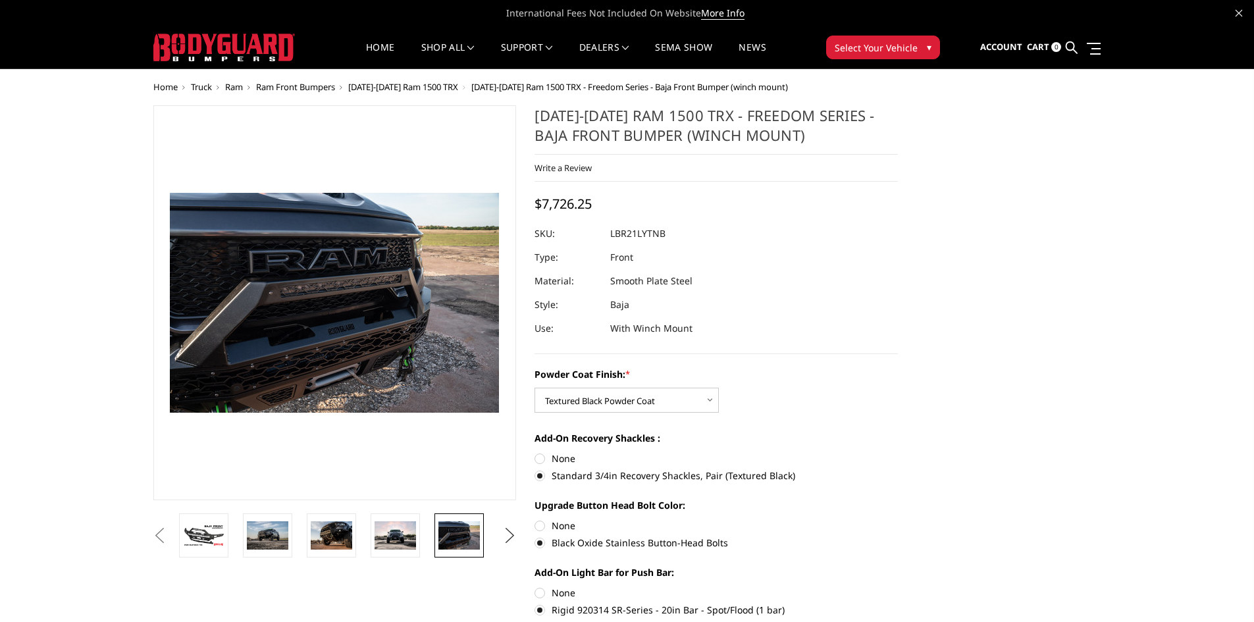
click at [508, 539] on button "Next" at bounding box center [510, 536] width 20 height 20
click at [451, 540] on img at bounding box center [458, 535] width 41 height 28
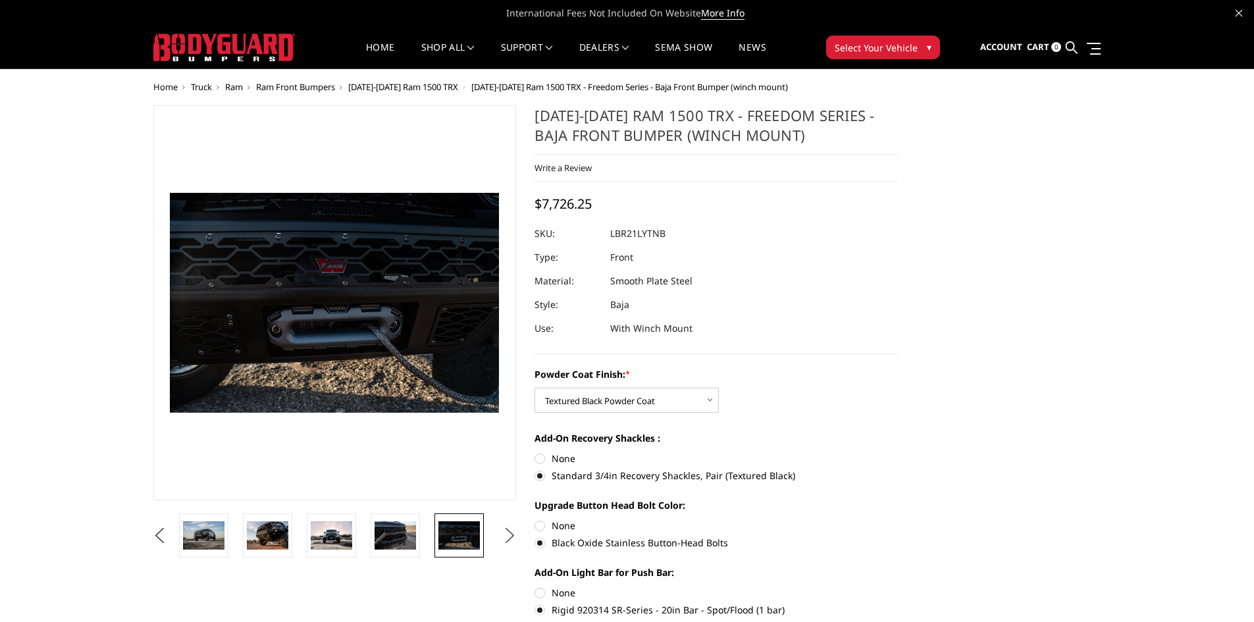
click at [501, 528] on button "Next" at bounding box center [510, 536] width 20 height 20
click at [446, 532] on img at bounding box center [458, 535] width 41 height 28
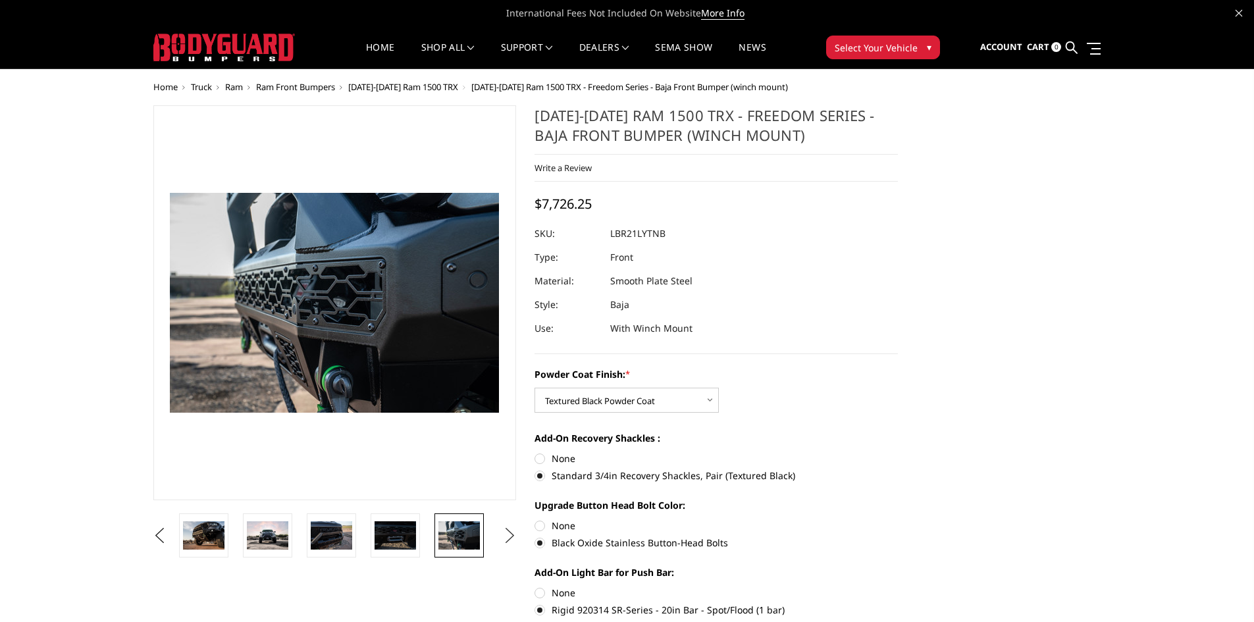
click at [512, 537] on button "Next" at bounding box center [510, 536] width 20 height 20
click at [458, 537] on img at bounding box center [458, 535] width 41 height 28
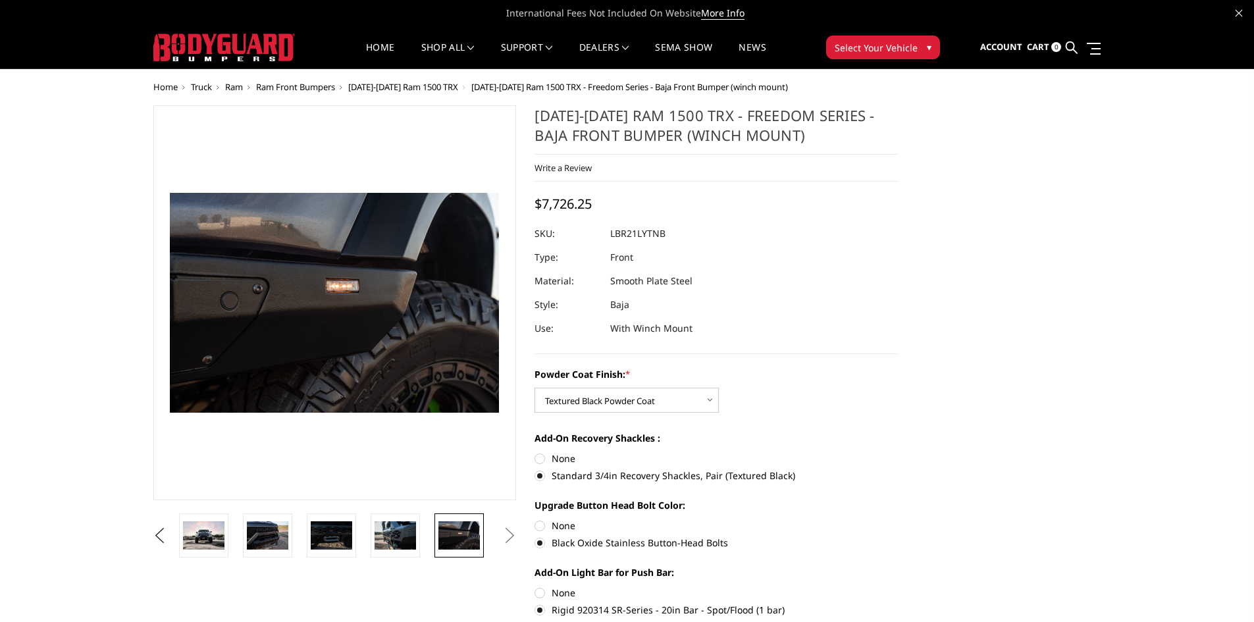
click at [509, 540] on button "Next" at bounding box center [510, 536] width 20 height 20
click at [500, 544] on button "Next" at bounding box center [510, 536] width 20 height 20
